Goal: Information Seeking & Learning: Learn about a topic

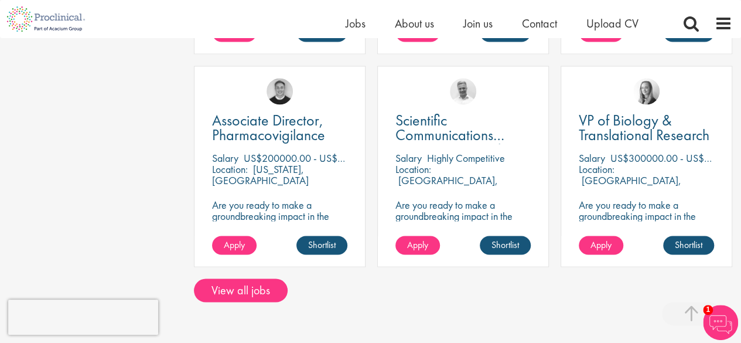
scroll to position [917, 0]
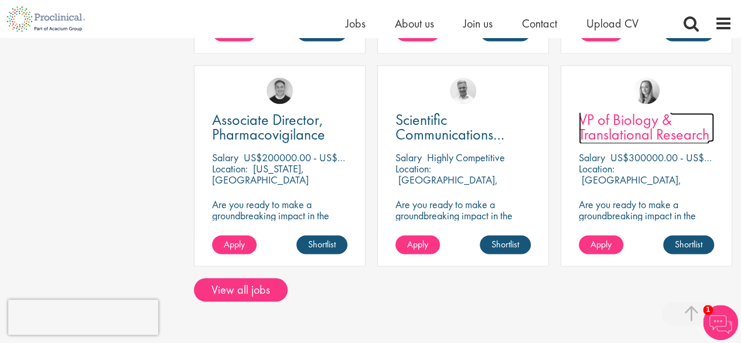
click at [614, 126] on span "VP of Biology & Translational Research" at bounding box center [643, 126] width 131 height 35
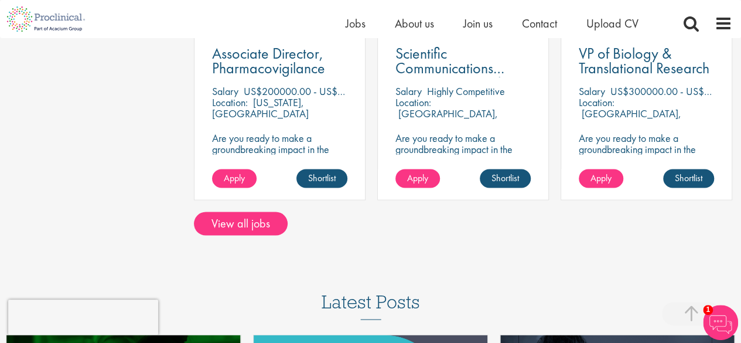
scroll to position [827, 0]
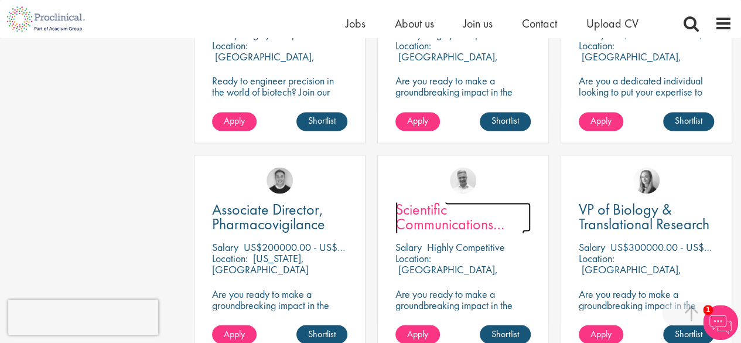
click at [416, 207] on span "Scientific Communications Manager - Oncology" at bounding box center [459, 223] width 129 height 49
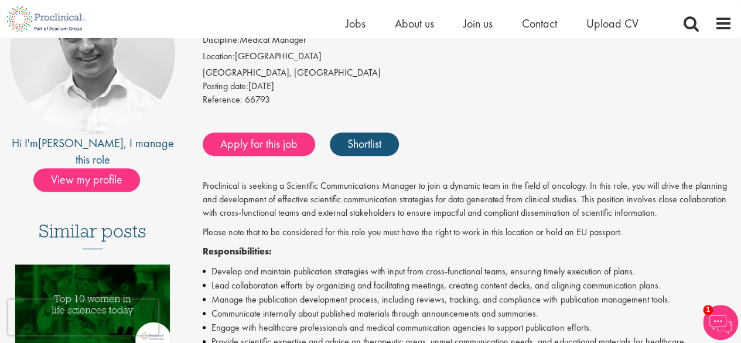
scroll to position [162, 0]
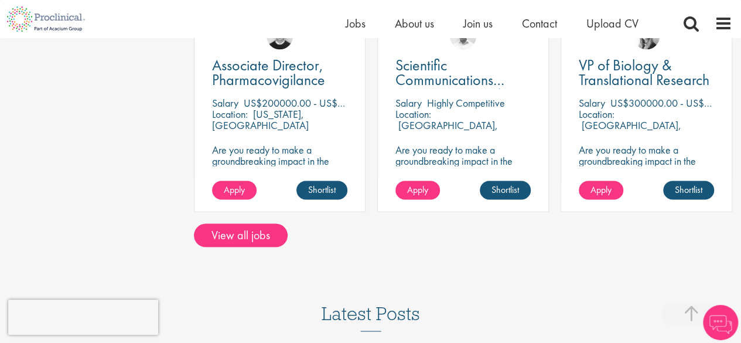
scroll to position [972, 0]
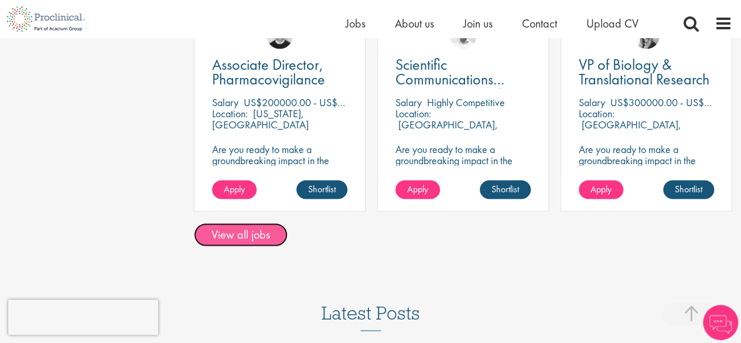
click at [255, 235] on link "View all jobs" at bounding box center [241, 233] width 94 height 23
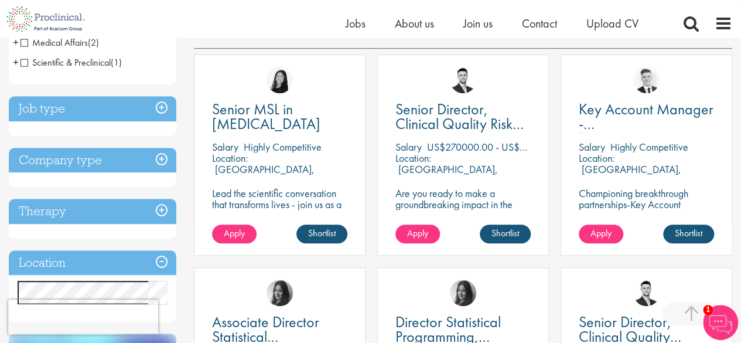
scroll to position [207, 0]
